Goal: Task Accomplishment & Management: Manage account settings

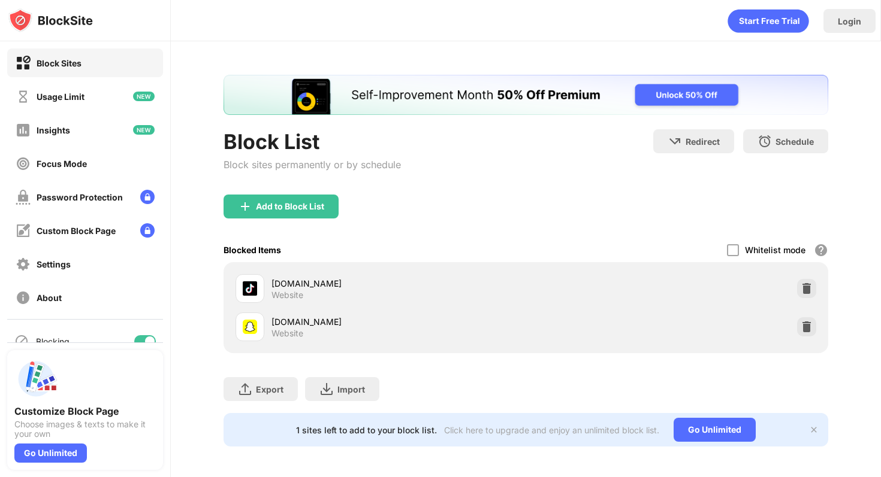
click at [800, 330] on img at bounding box center [806, 327] width 12 height 12
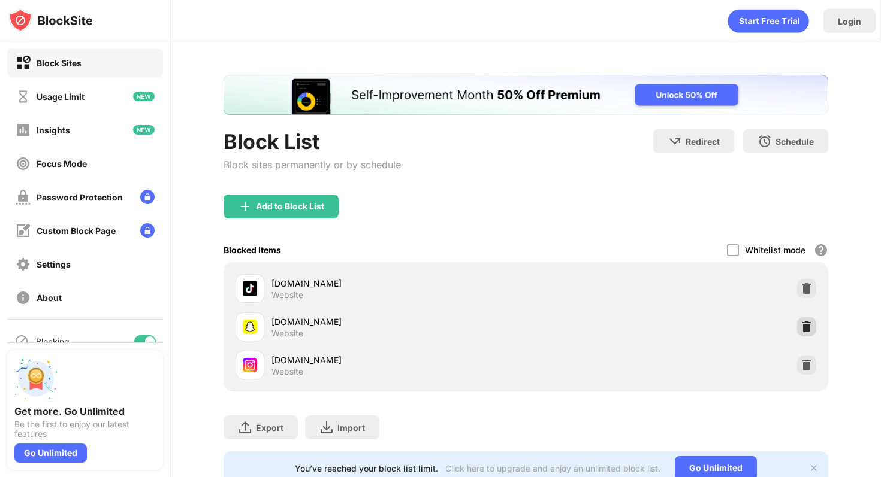
click at [806, 319] on div at bounding box center [806, 327] width 19 height 19
click at [809, 333] on div at bounding box center [806, 327] width 19 height 19
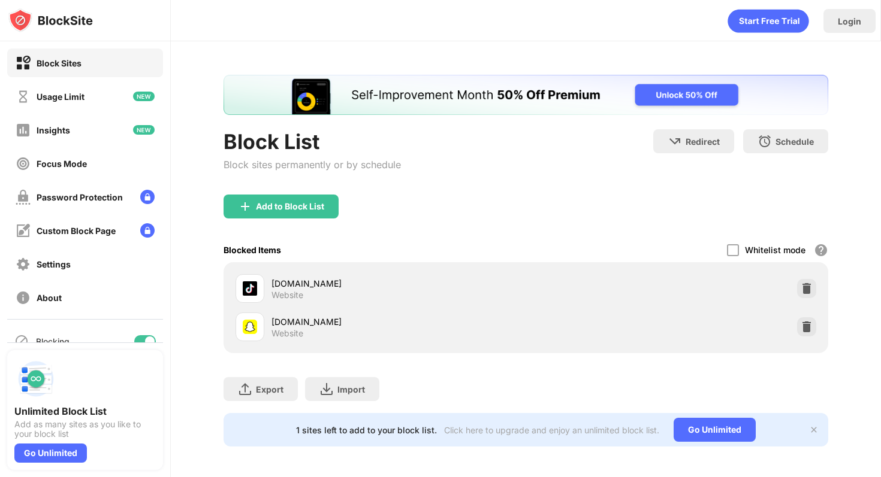
click at [809, 333] on div at bounding box center [806, 327] width 19 height 19
